Goal: Information Seeking & Learning: Learn about a topic

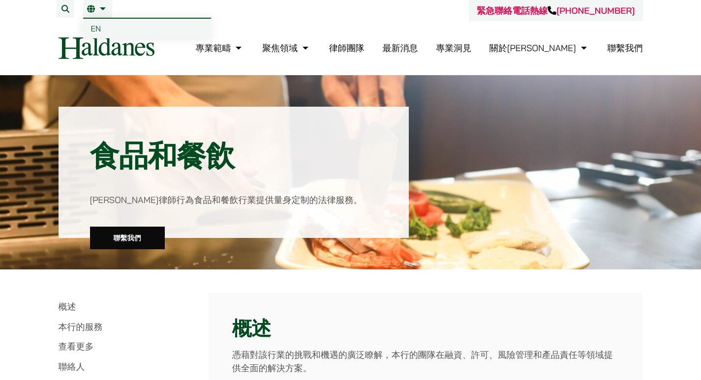
click at [98, 9] on link "繁" at bounding box center [97, 9] width 21 height 8
click at [95, 30] on span "EN" at bounding box center [96, 29] width 10 height 10
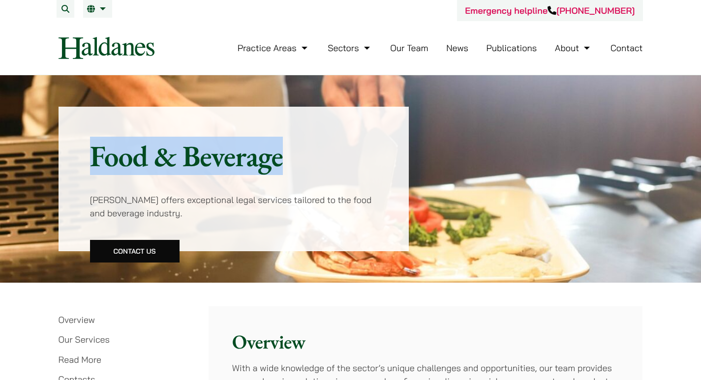
drag, startPoint x: 96, startPoint y: 159, endPoint x: 368, endPoint y: 165, distance: 271.6
click at [368, 165] on h1 "Food & Beverage" at bounding box center [234, 155] width 288 height 35
copy h1 "Food & Beverage"
